Goal: Transaction & Acquisition: Purchase product/service

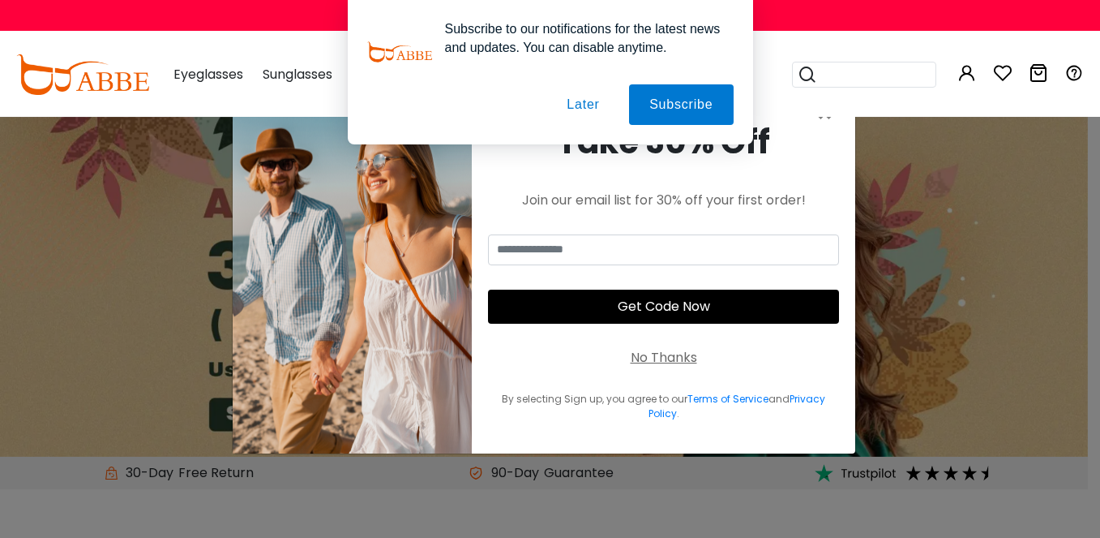
click at [669, 365] on div "No Thanks" at bounding box center [664, 357] width 66 height 19
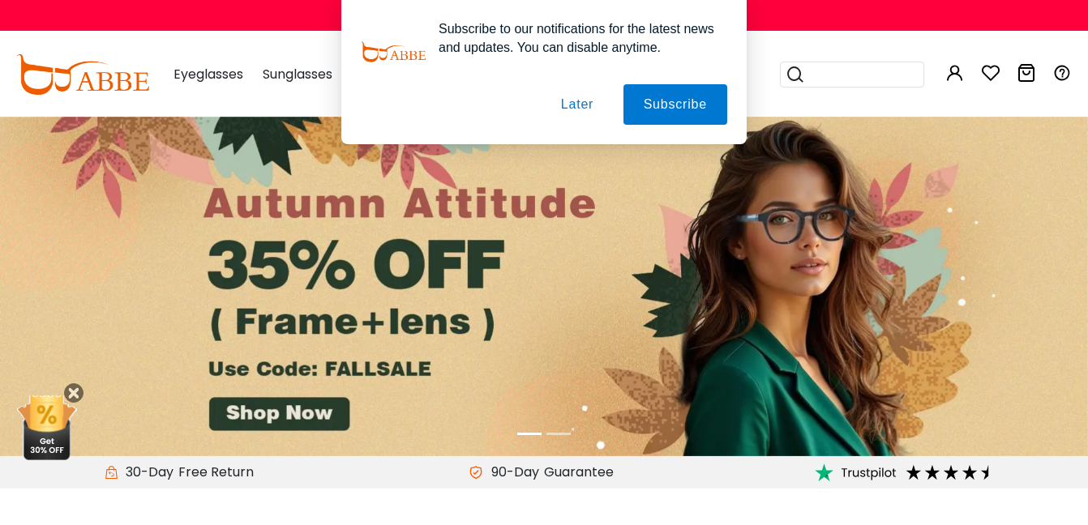
click at [819, 24] on div "Subscribe to our notifications for the latest news and updates. You can disable…" at bounding box center [544, 72] width 1088 height 144
click at [210, 70] on div "Subscribe to our notifications for the latest news and updates. You can disable…" at bounding box center [544, 72] width 1088 height 144
click at [212, 71] on div "Subscribe to our notifications for the latest news and updates. You can disable…" at bounding box center [544, 72] width 1088 height 144
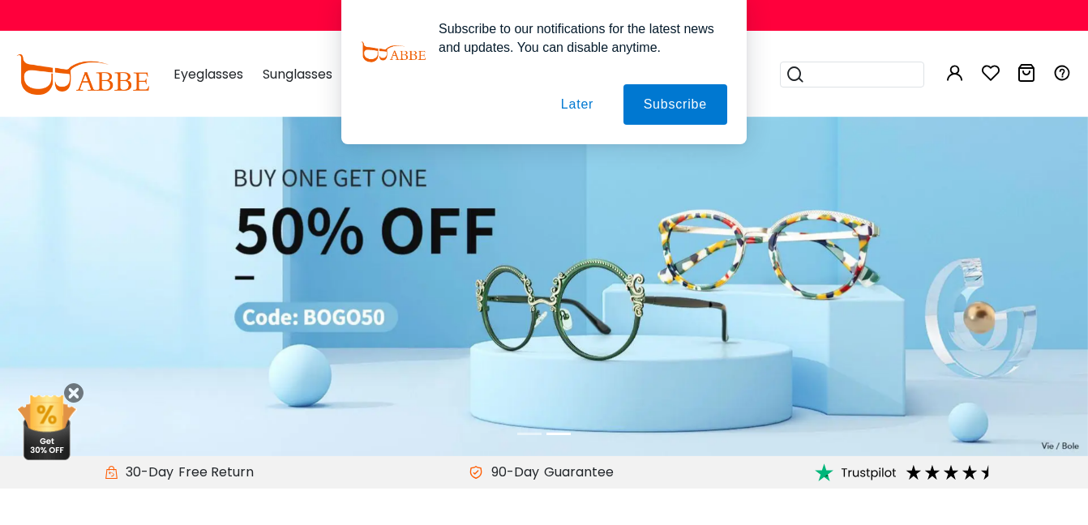
click at [404, 105] on div at bounding box center [544, 104] width 366 height 41
click at [572, 105] on button "Later" at bounding box center [577, 104] width 73 height 41
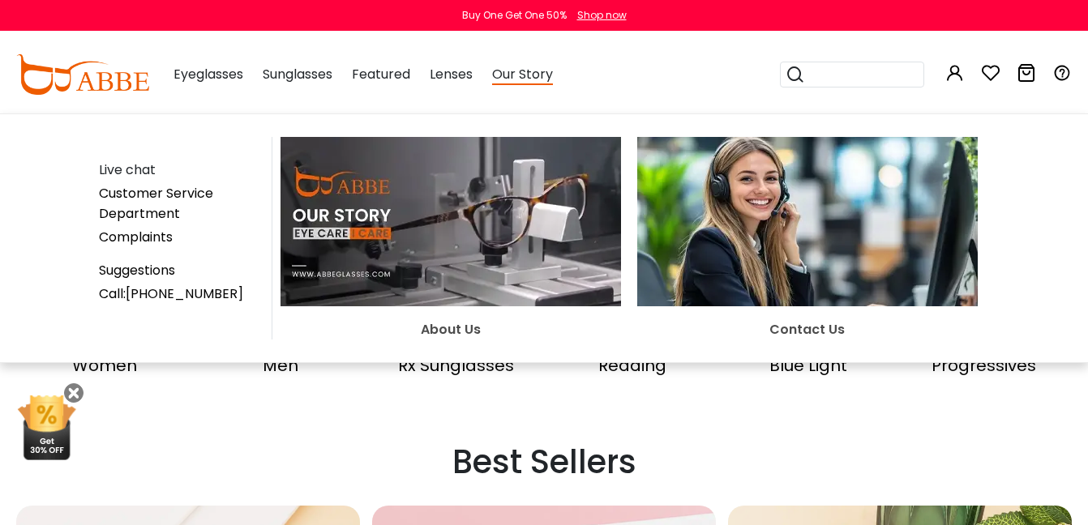
scroll to position [368, 0]
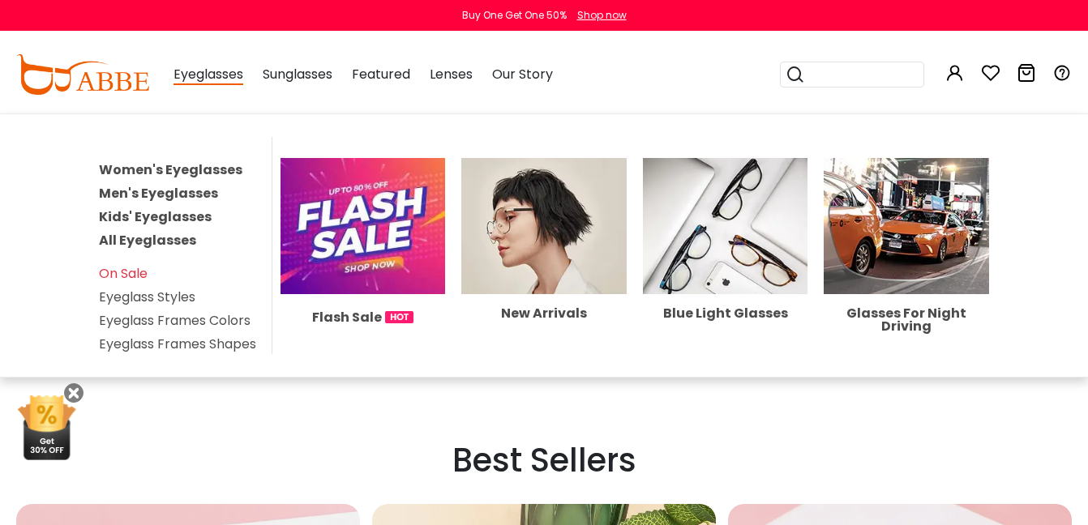
click at [226, 78] on span "Eyeglasses" at bounding box center [209, 75] width 70 height 20
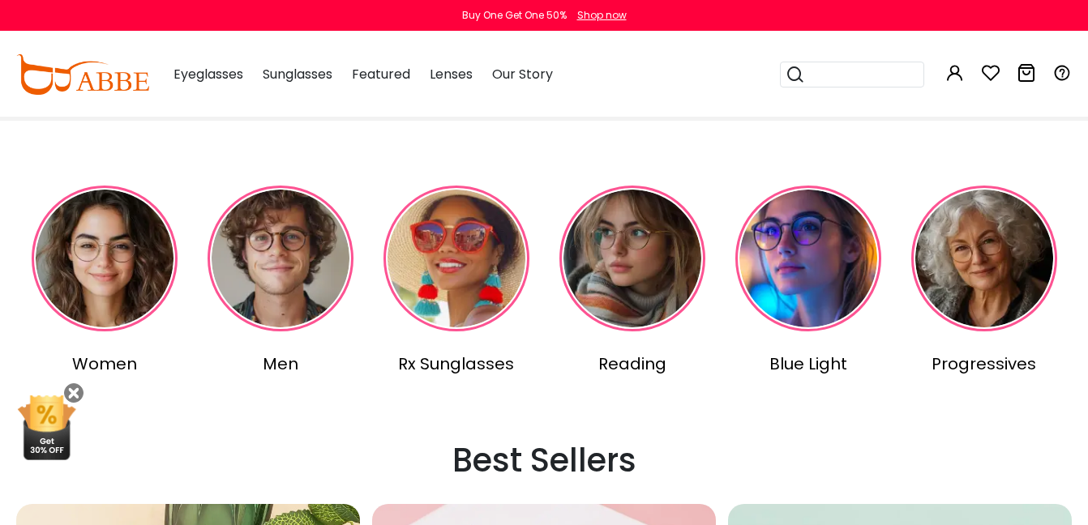
click at [126, 250] on img at bounding box center [105, 259] width 146 height 146
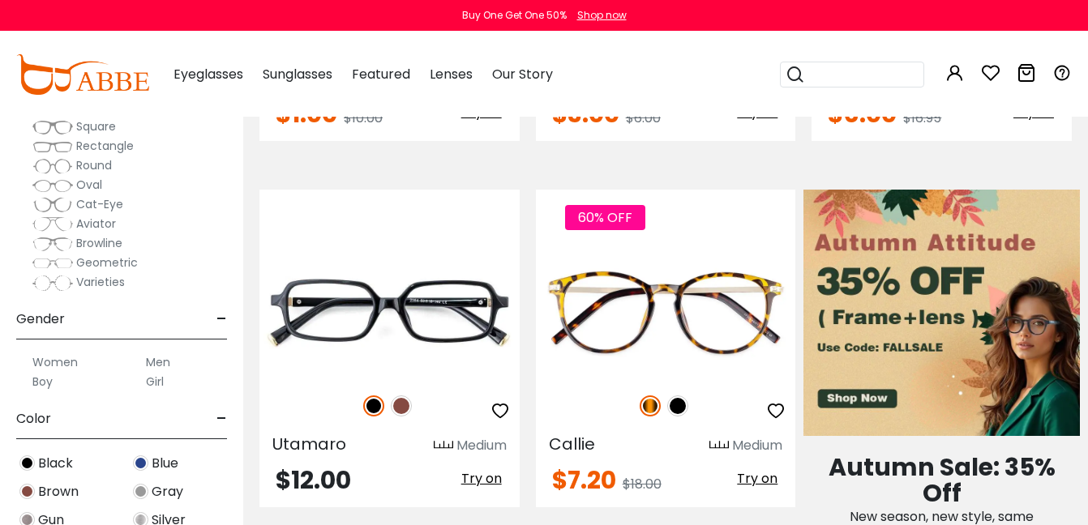
scroll to position [659, 0]
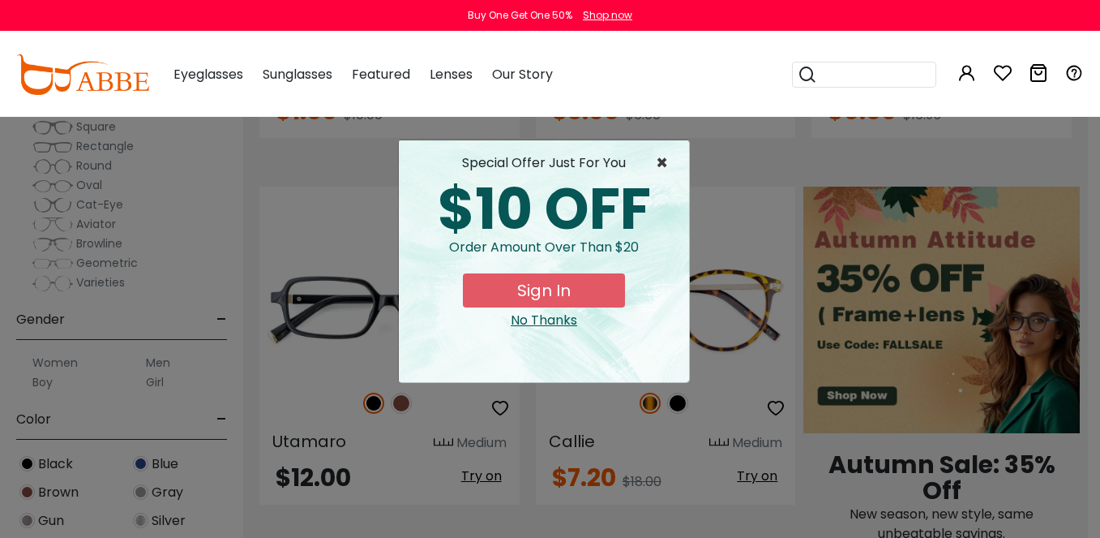
click at [666, 156] on span "×" at bounding box center [666, 162] width 20 height 19
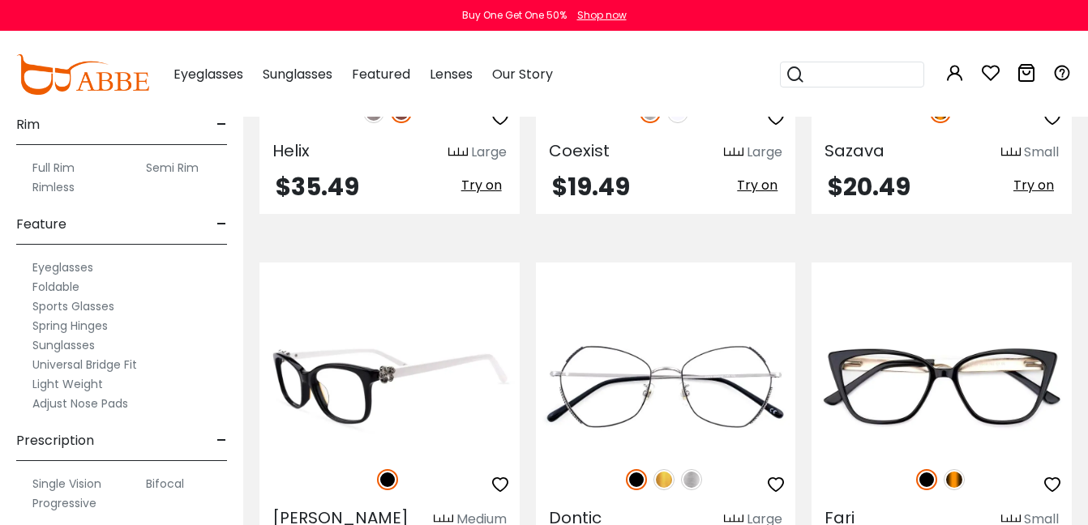
scroll to position [5781, 0]
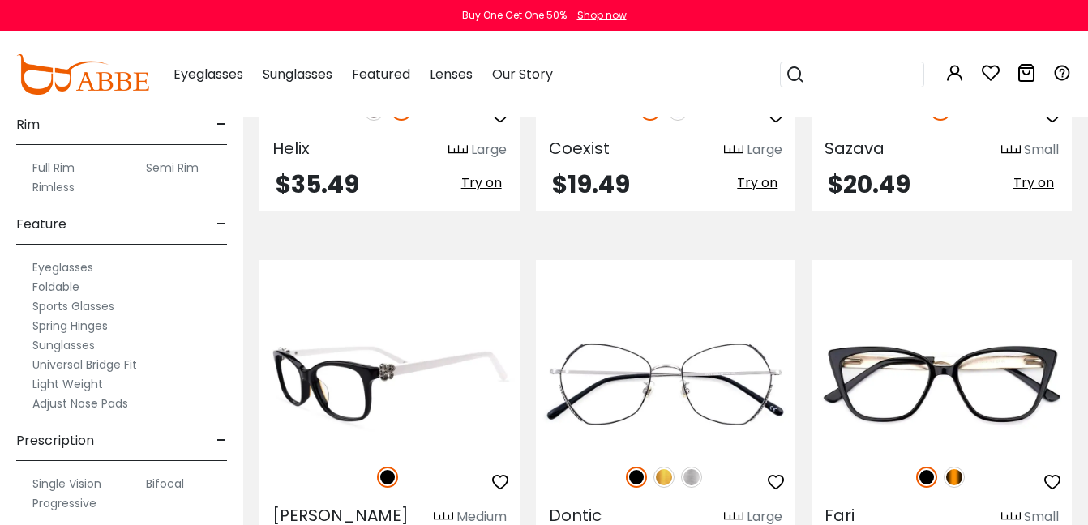
click at [384, 345] on img at bounding box center [389, 384] width 260 height 130
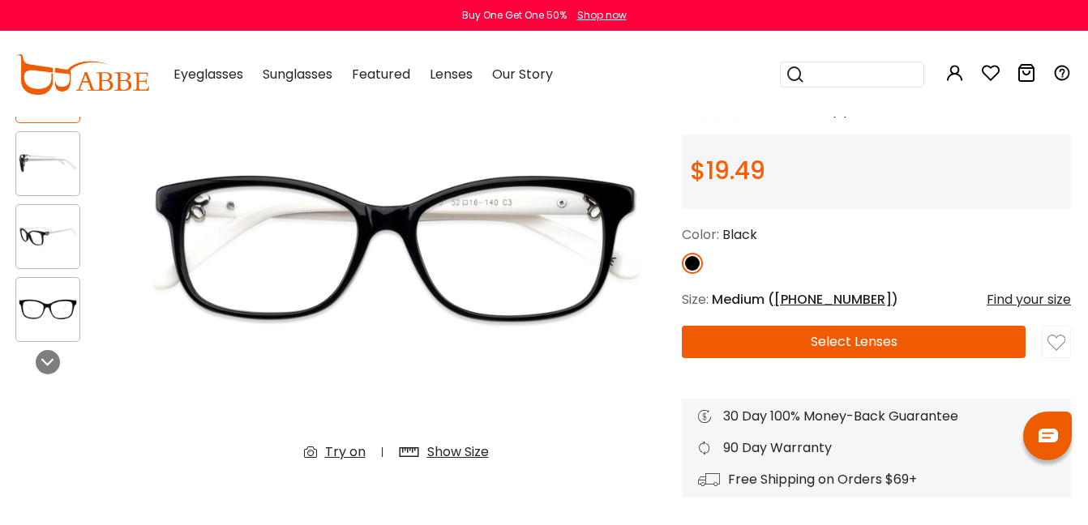
scroll to position [161, 1]
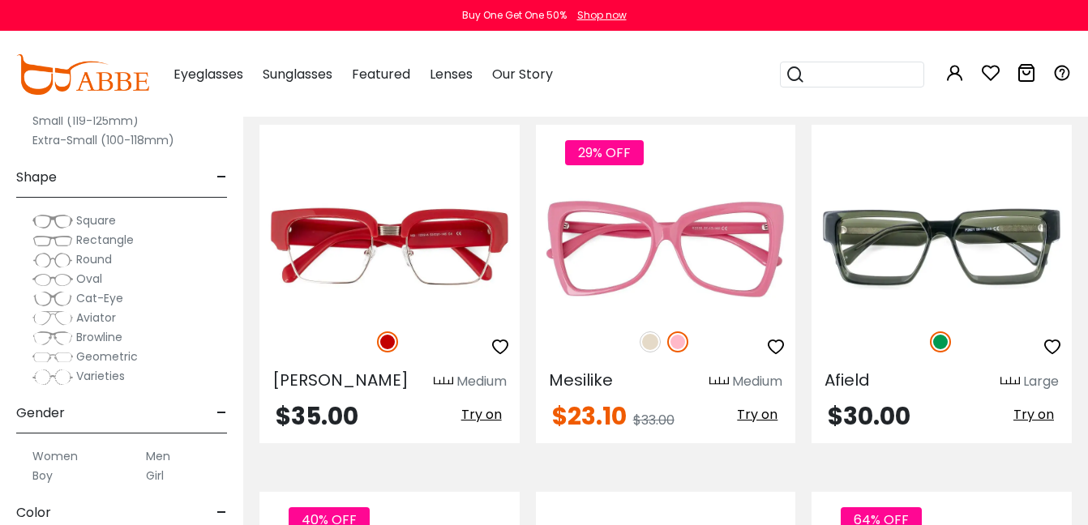
scroll to position [7015, 0]
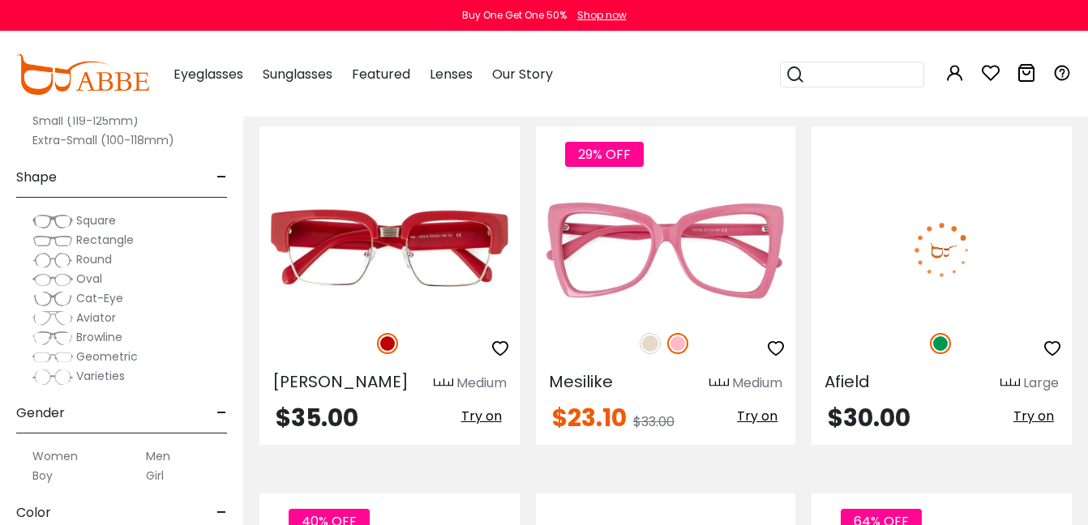
click at [859, 281] on img at bounding box center [942, 250] width 260 height 130
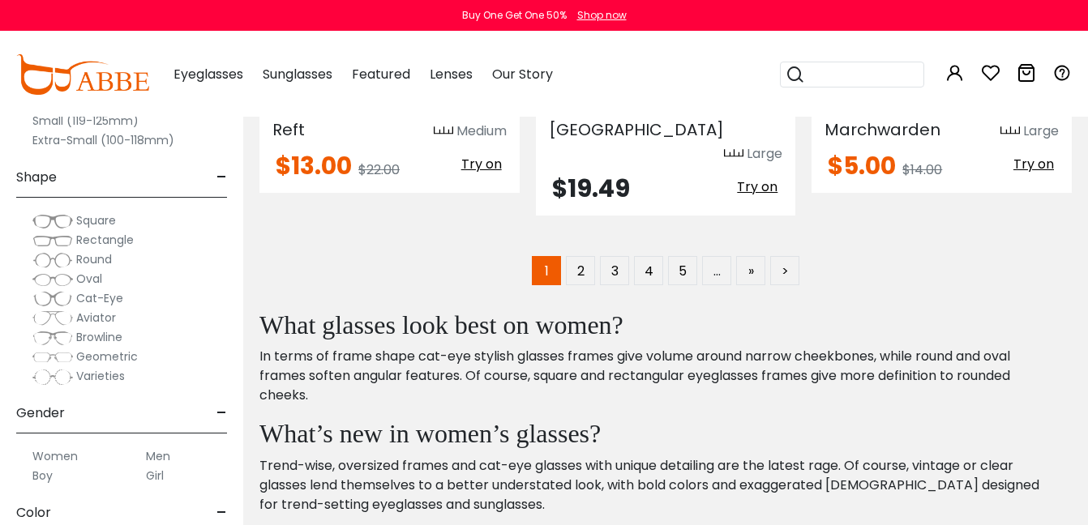
scroll to position [7638, 0]
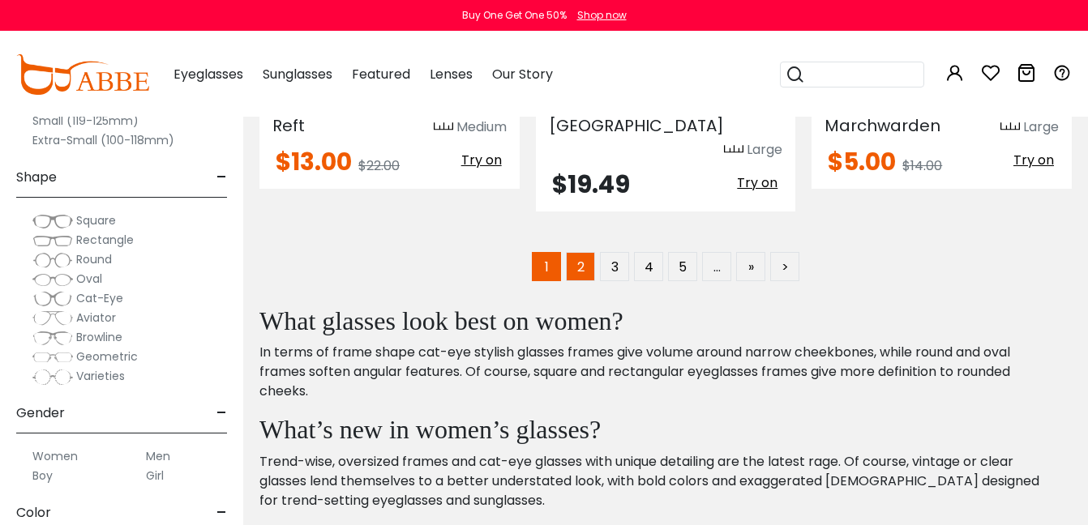
click at [583, 252] on link "2" at bounding box center [580, 266] width 29 height 29
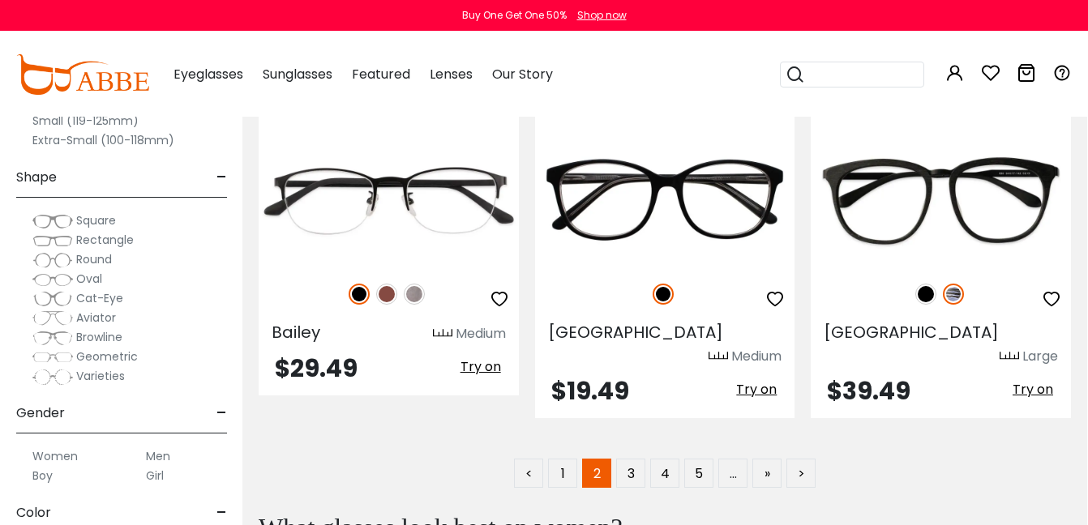
scroll to position [7508, 1]
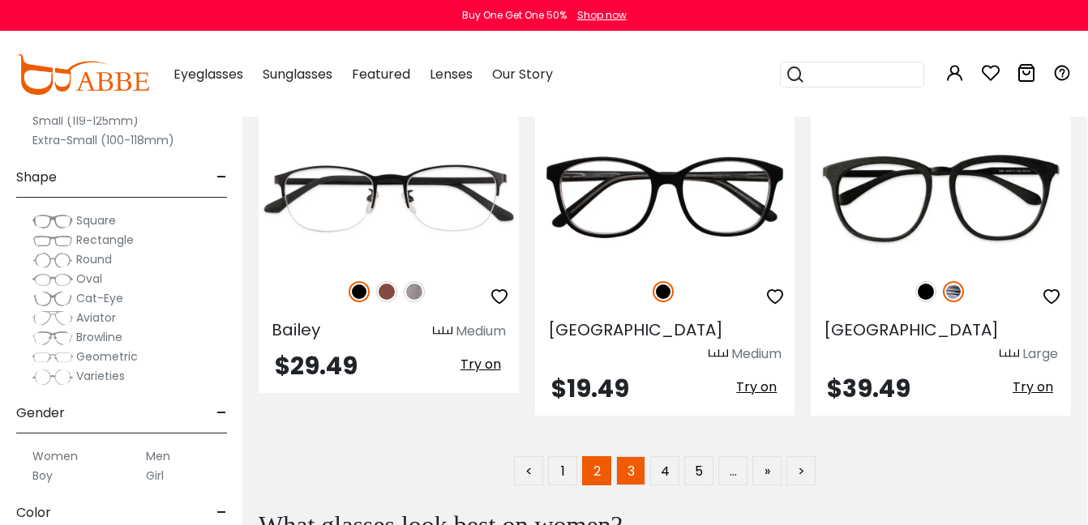
click at [623, 456] on link "3" at bounding box center [630, 470] width 29 height 29
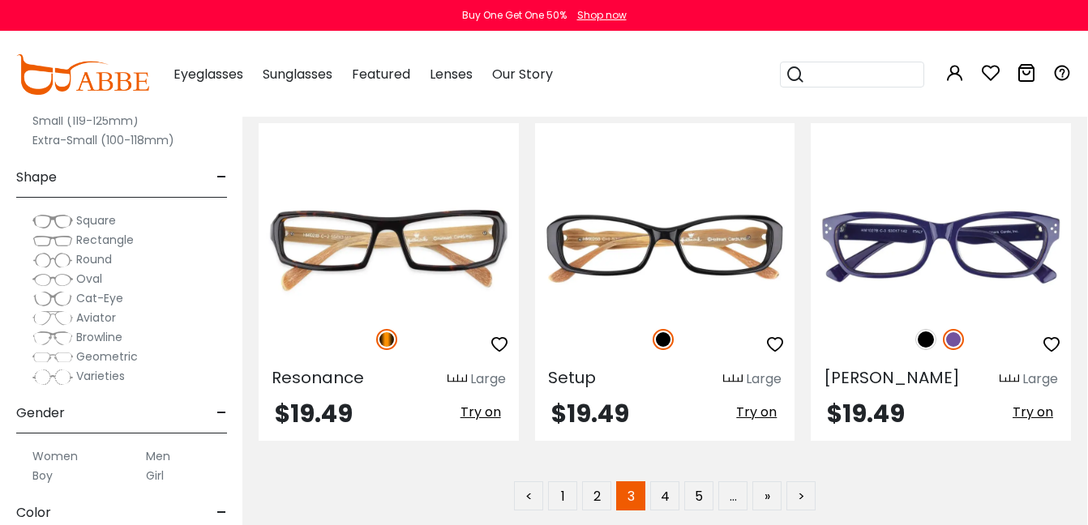
scroll to position [7484, 1]
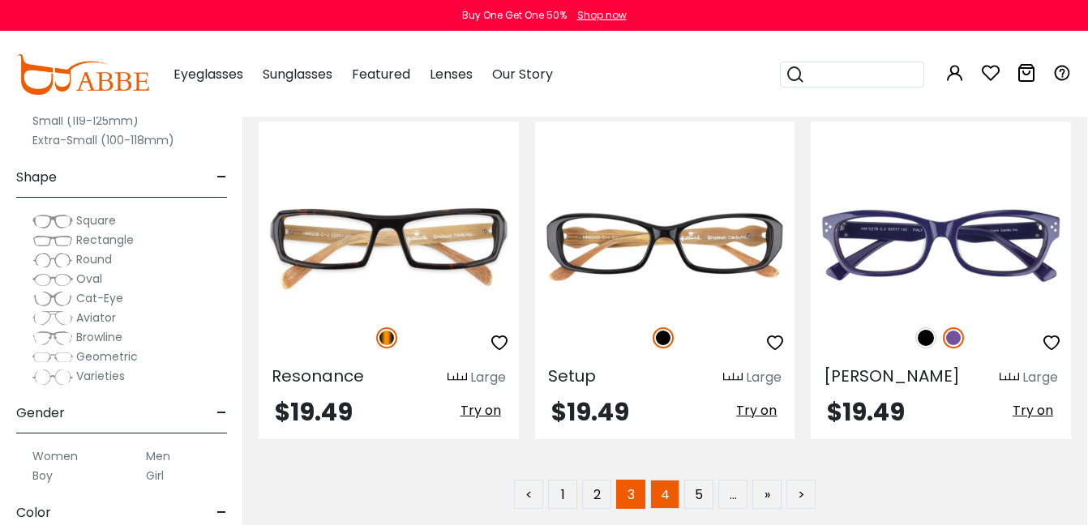
click at [666, 480] on link "4" at bounding box center [664, 494] width 29 height 29
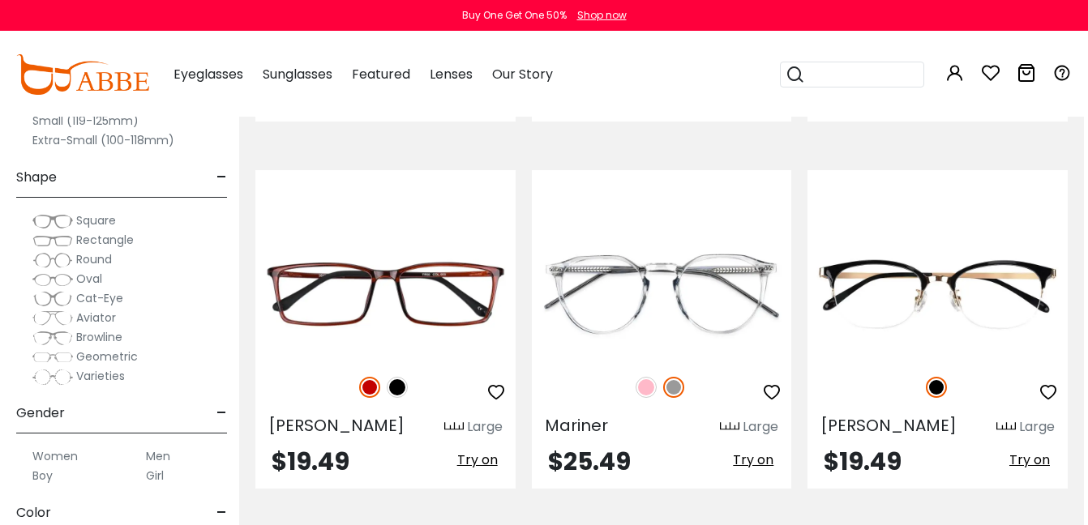
scroll to position [4778, 4]
